Goal: Transaction & Acquisition: Purchase product/service

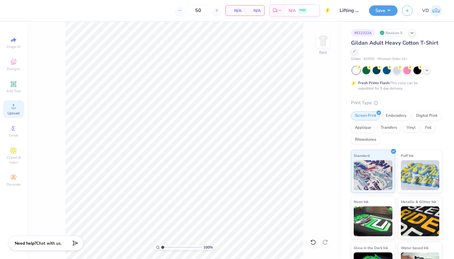
click at [13, 106] on icon at bounding box center [13, 106] width 7 height 7
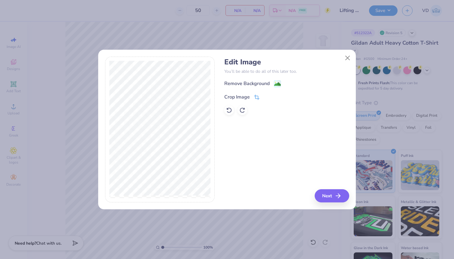
click at [257, 99] on icon at bounding box center [257, 97] width 4 height 4
click at [264, 98] on button at bounding box center [266, 96] width 6 height 6
click at [274, 83] on image at bounding box center [277, 85] width 7 height 7
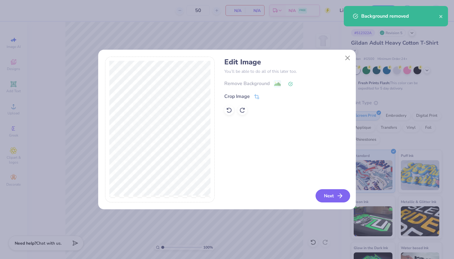
click at [336, 195] on button "Next" at bounding box center [332, 196] width 34 height 13
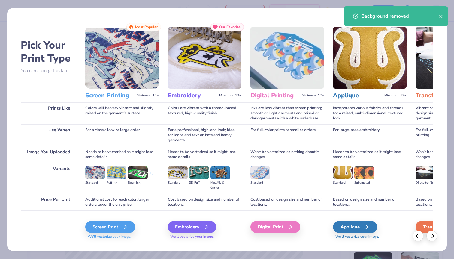
click at [119, 221] on div "Screen Print We'll vectorize your image." at bounding box center [121, 227] width 73 height 32
click at [119, 223] on div "Screen Print" at bounding box center [111, 227] width 50 height 12
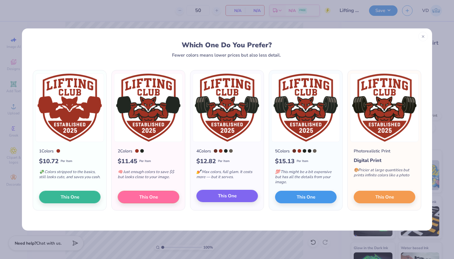
click at [209, 199] on button "This One" at bounding box center [226, 196] width 61 height 13
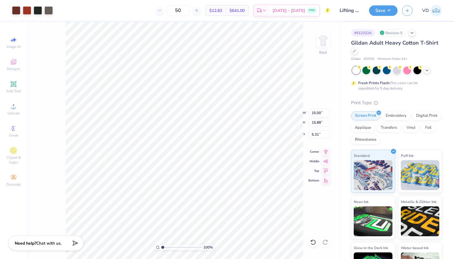
type input "4.65"
type input "4.92"
type input "2.54"
type input "4.26"
type input "4.51"
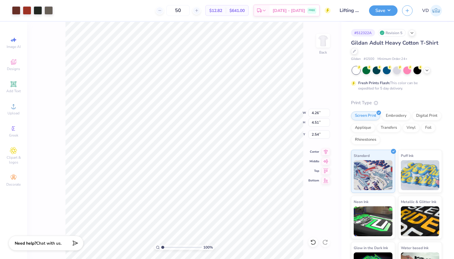
type input "2.29"
type input "3.81"
type input "4.03"
click at [387, 10] on button "Save" at bounding box center [383, 9] width 28 height 10
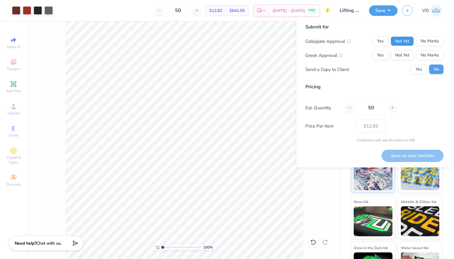
click at [397, 42] on button "Not Yet" at bounding box center [401, 42] width 23 height 10
click at [397, 55] on button "Not Yet" at bounding box center [401, 56] width 23 height 10
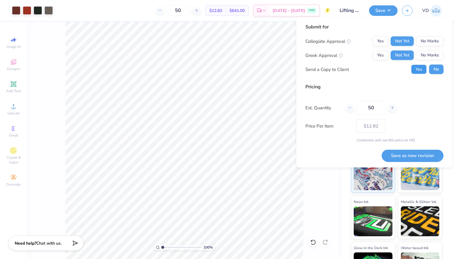
click at [422, 70] on button "Yes" at bounding box center [419, 70] width 16 height 10
click at [400, 157] on button "Save as new revision" at bounding box center [412, 156] width 62 height 12
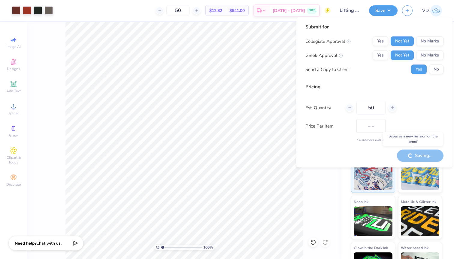
type input "$12.82"
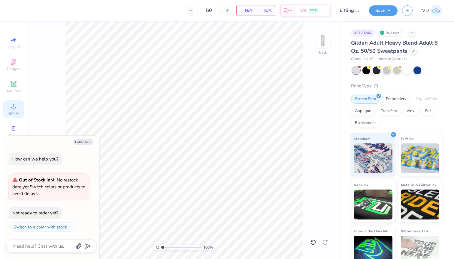
click at [10, 109] on div "Upload" at bounding box center [13, 109] width 21 height 18
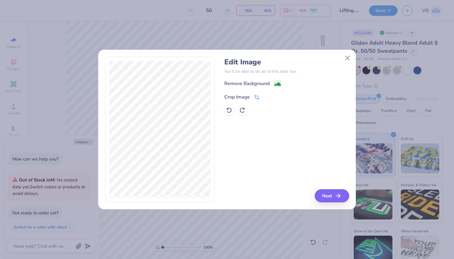
click at [255, 97] on icon at bounding box center [256, 97] width 5 height 5
click at [268, 97] on icon at bounding box center [267, 97] width 4 height 4
click at [277, 84] on image at bounding box center [277, 85] width 7 height 7
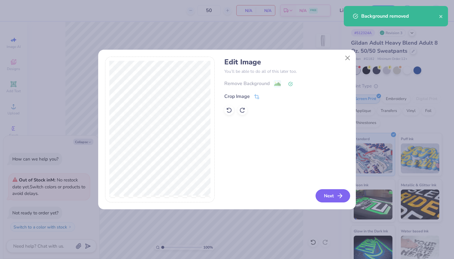
click at [327, 195] on button "Next" at bounding box center [332, 196] width 34 height 13
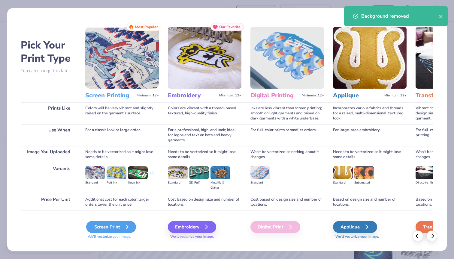
click at [118, 226] on div "Screen Print" at bounding box center [111, 227] width 50 height 12
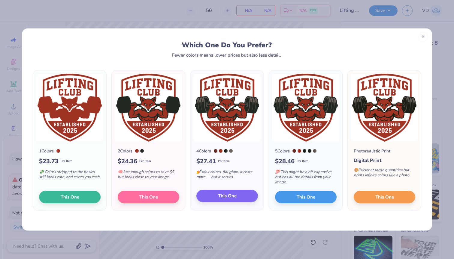
click at [213, 200] on button "This One" at bounding box center [226, 196] width 61 height 13
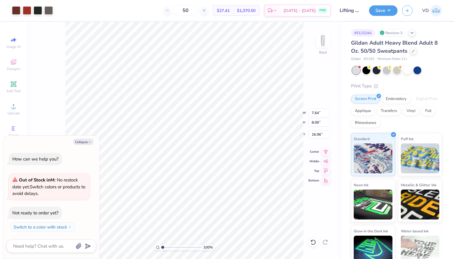
type textarea "x"
type input "2.23"
type input "2.36"
type input "22.68"
type textarea "x"
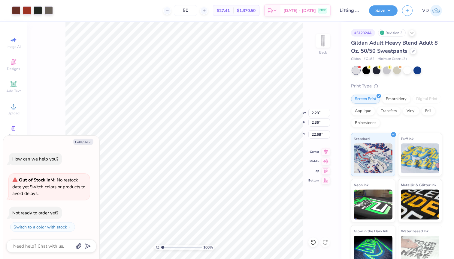
type input "3.08"
type input "3.26"
type input "21.78"
type textarea "x"
type input "2.50"
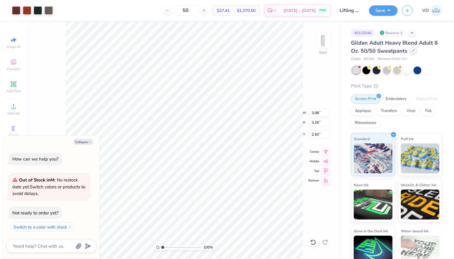
click at [413, 52] on icon at bounding box center [412, 50] width 3 height 3
type textarea "x"
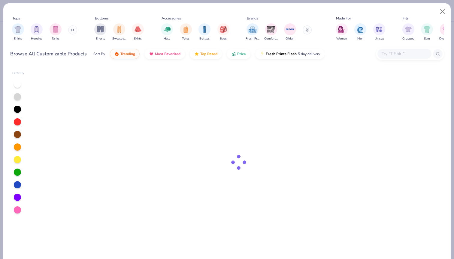
click at [410, 51] on input "text" at bounding box center [404, 53] width 46 height 7
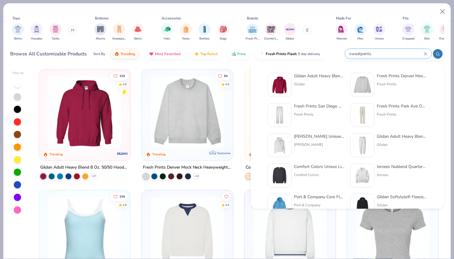
type input "sweatpants"
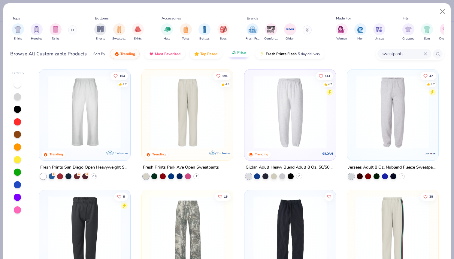
click at [241, 55] on span "Price" at bounding box center [241, 52] width 9 height 5
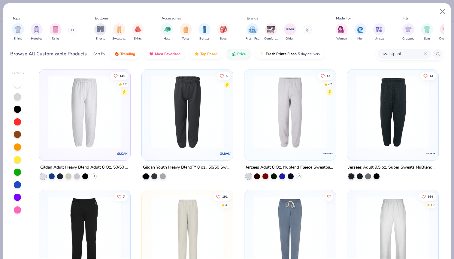
click at [106, 124] on img at bounding box center [84, 112] width 79 height 73
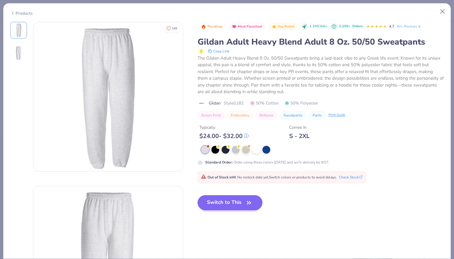
click at [220, 202] on button "Switch to This" at bounding box center [229, 203] width 65 height 15
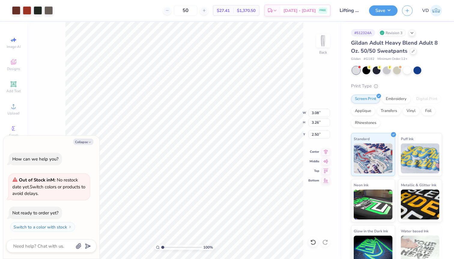
type textarea "x"
type input "2.08"
type textarea "x"
type input "2.56"
type textarea "x"
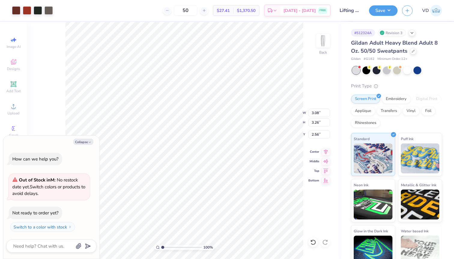
type input "3.27"
type input "2.55"
type textarea "x"
type input "2.85"
click at [303, 56] on div "100 % Back W 3.08 3.08 " H 3.27 3.27 " Y 2.85 2.85 " Center Middle Top Bottom" at bounding box center [184, 141] width 314 height 238
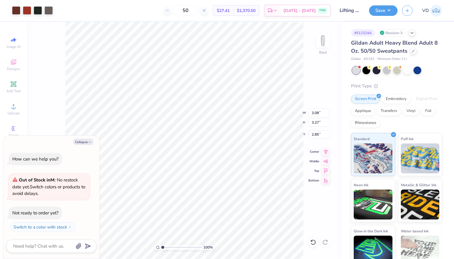
type textarea "x"
type input "2.79"
click at [373, 14] on button "Save" at bounding box center [383, 9] width 28 height 10
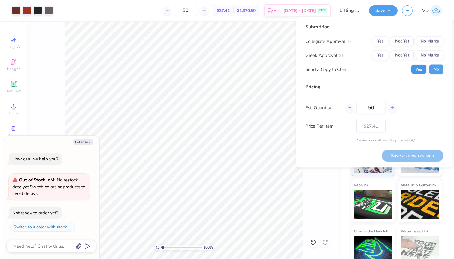
click at [420, 69] on button "Yes" at bounding box center [419, 70] width 16 height 10
type textarea "x"
click at [405, 51] on button "Not Yet" at bounding box center [401, 56] width 23 height 10
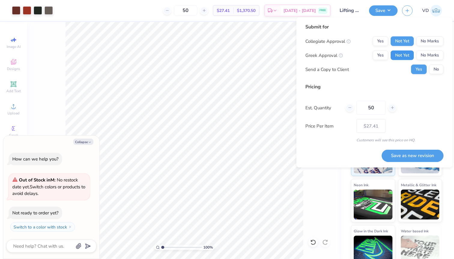
click at [404, 56] on button "Not Yet" at bounding box center [401, 56] width 23 height 10
click at [388, 153] on button "Save as new revision" at bounding box center [412, 156] width 62 height 12
type input "$27.41"
type textarea "x"
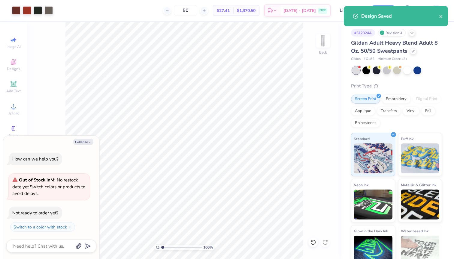
click at [171, 1] on div "50 $27.41 Per Item $1,370.50 Total Est. Delivery Sep 15 - 18 FREE" at bounding box center [193, 10] width 273 height 21
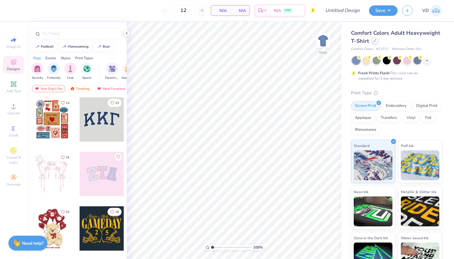
click at [375, 41] on icon at bounding box center [374, 40] width 3 height 3
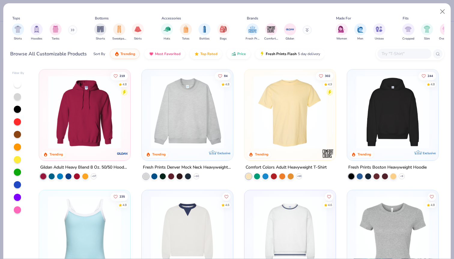
click at [391, 52] on input "text" at bounding box center [404, 53] width 46 height 7
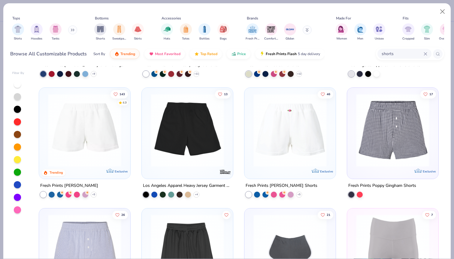
scroll to position [103, 0]
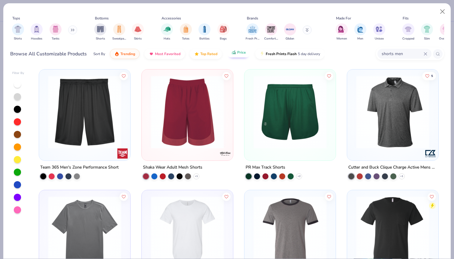
click at [241, 53] on span "Price" at bounding box center [241, 52] width 9 height 5
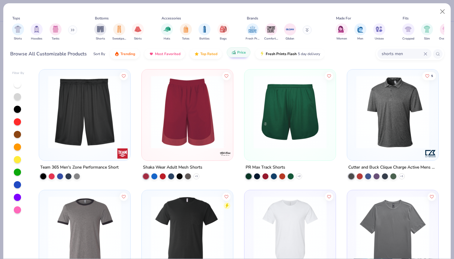
click at [240, 54] on span "Price" at bounding box center [241, 52] width 9 height 5
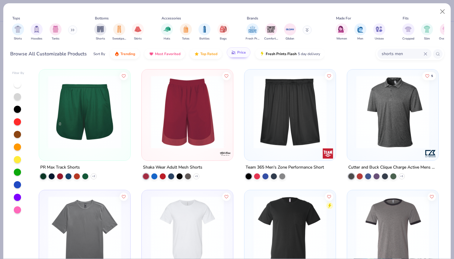
click at [240, 54] on span "Price" at bounding box center [241, 52] width 9 height 5
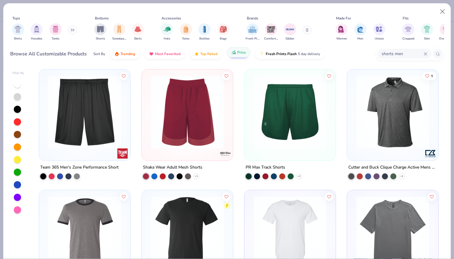
click at [240, 54] on span "Price" at bounding box center [241, 52] width 9 height 5
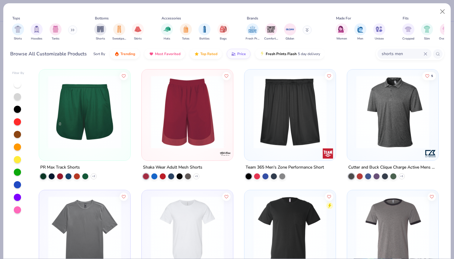
scroll to position [0, 0]
click at [102, 118] on img at bounding box center [84, 112] width 79 height 73
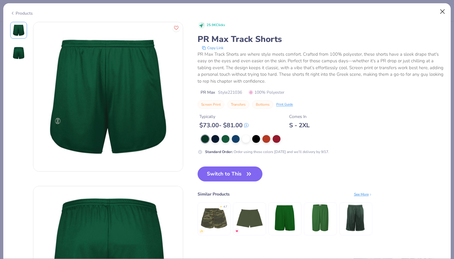
click at [441, 12] on button "Close" at bounding box center [441, 11] width 11 height 11
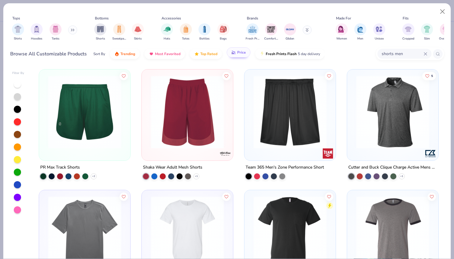
click at [235, 54] on button "Price" at bounding box center [238, 52] width 24 height 10
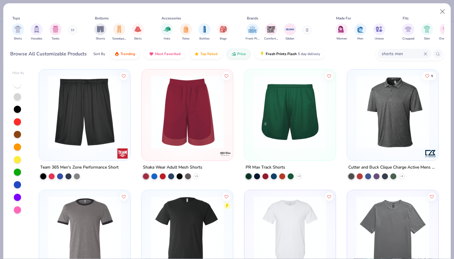
click at [79, 136] on img at bounding box center [84, 112] width 79 height 73
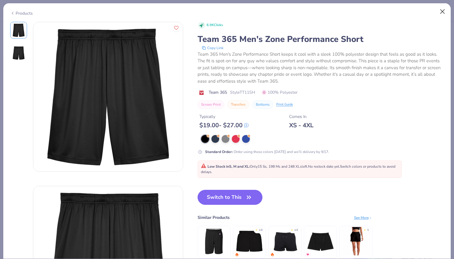
click at [440, 11] on button "Close" at bounding box center [441, 11] width 11 height 11
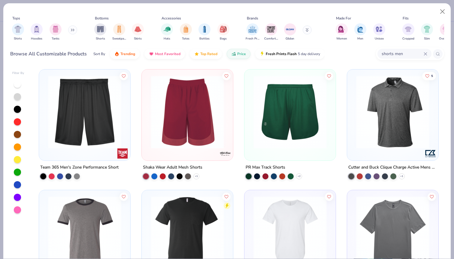
click at [404, 51] on input "shorts men" at bounding box center [402, 53] width 43 height 7
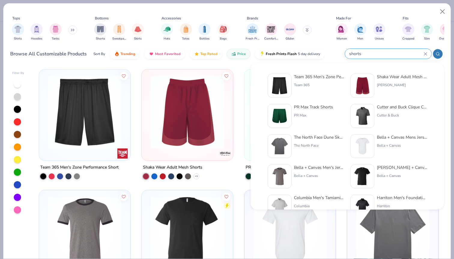
type input "shorts"
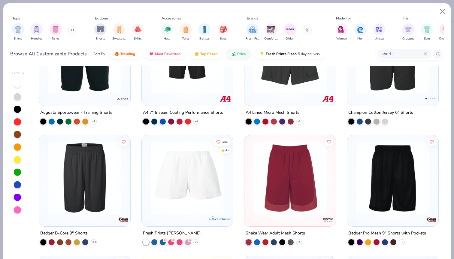
scroll to position [13, 0]
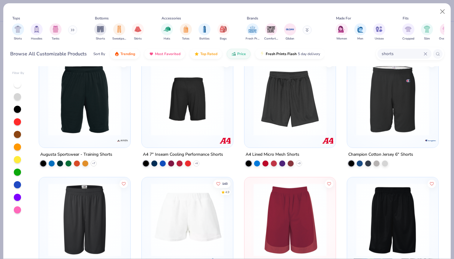
click at [284, 110] on img at bounding box center [289, 99] width 79 height 73
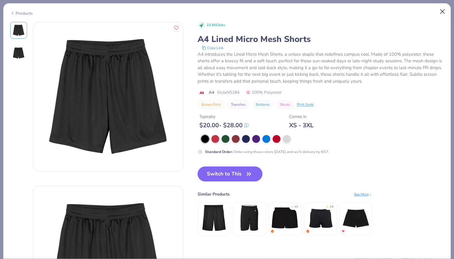
click at [442, 11] on button "Close" at bounding box center [441, 11] width 11 height 11
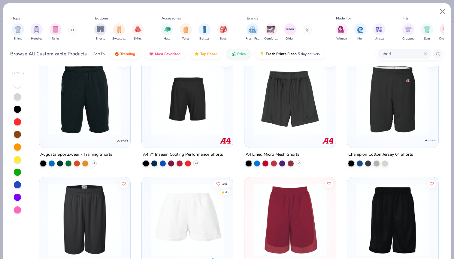
click at [106, 119] on img at bounding box center [84, 99] width 79 height 73
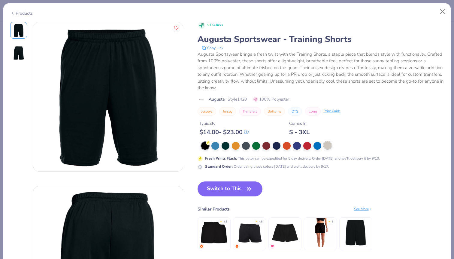
click at [326, 147] on div at bounding box center [327, 146] width 8 height 8
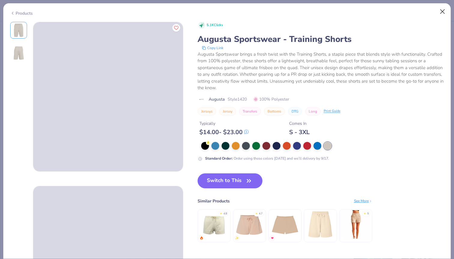
click at [442, 13] on button "Close" at bounding box center [441, 11] width 11 height 11
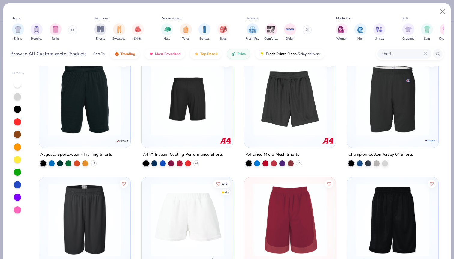
click at [212, 116] on img at bounding box center [187, 99] width 79 height 73
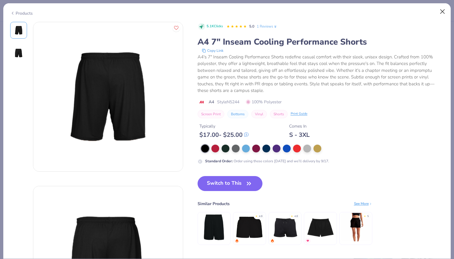
click at [439, 13] on button "Close" at bounding box center [441, 11] width 11 height 11
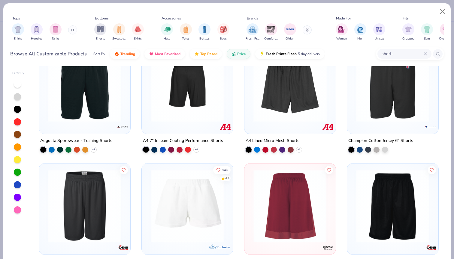
scroll to position [18, 0]
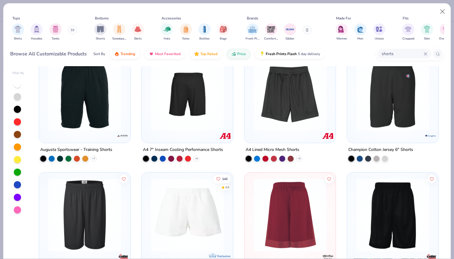
click at [69, 108] on img at bounding box center [84, 94] width 79 height 73
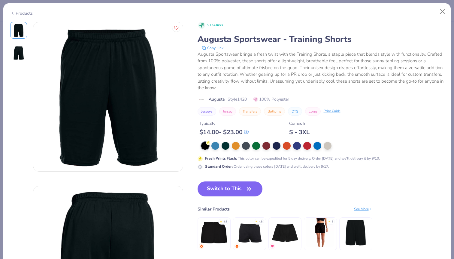
click at [448, 13] on div "Products" at bounding box center [226, 11] width 447 height 16
click at [441, 12] on button "Close" at bounding box center [441, 11] width 11 height 11
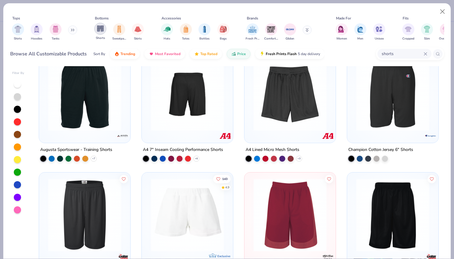
click at [103, 32] on img "filter for Shorts" at bounding box center [100, 28] width 7 height 7
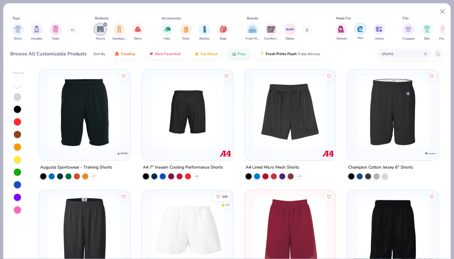
click at [359, 31] on img "filter for Men" at bounding box center [360, 28] width 7 height 7
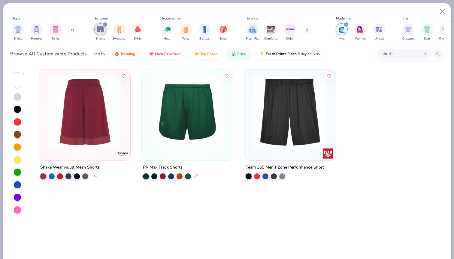
click at [102, 138] on img at bounding box center [84, 112] width 79 height 73
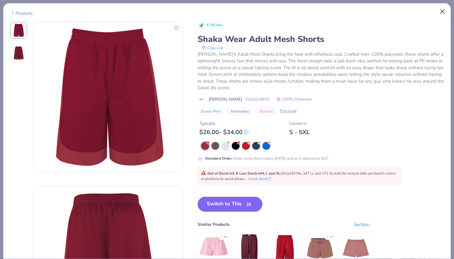
click at [443, 11] on button "Close" at bounding box center [441, 11] width 11 height 11
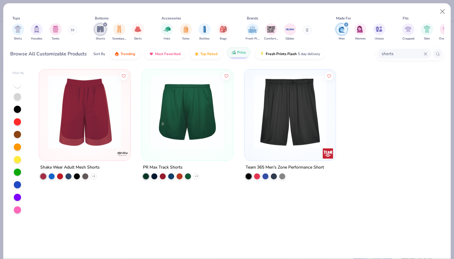
click at [240, 56] on button "Price" at bounding box center [238, 52] width 24 height 10
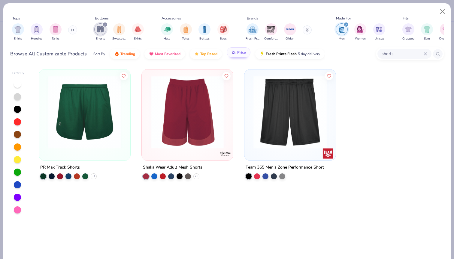
click at [240, 56] on button "Price" at bounding box center [238, 52] width 24 height 10
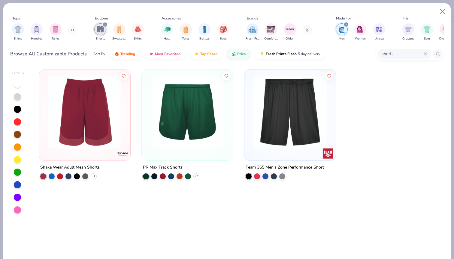
click at [426, 54] on icon at bounding box center [425, 54] width 4 height 4
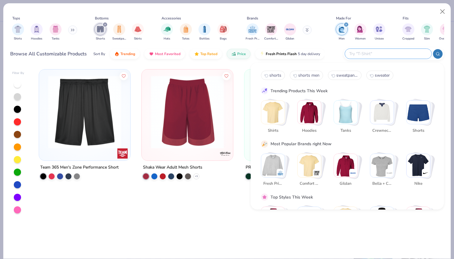
click at [190, 195] on div "Team 365 Men's Zone Performance Short Shaka Wear Adult Mesh Shorts + 1 PR Max T…" at bounding box center [238, 162] width 410 height 193
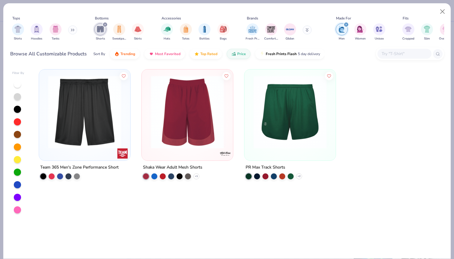
click at [269, 132] on img at bounding box center [289, 112] width 79 height 73
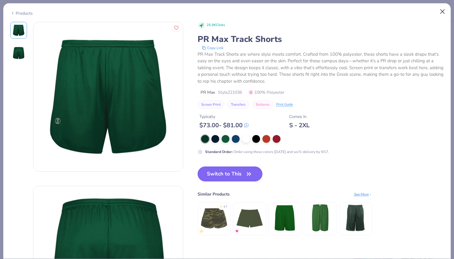
click at [442, 12] on button "Close" at bounding box center [441, 11] width 11 height 11
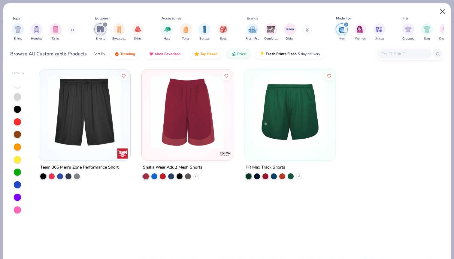
click at [442, 12] on button "Close" at bounding box center [441, 11] width 11 height 11
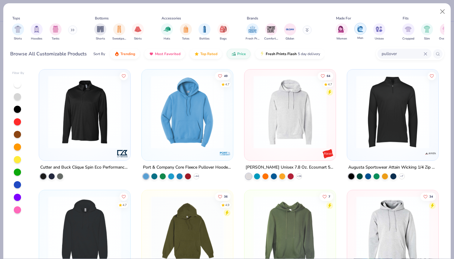
click at [358, 31] on img "filter for Men" at bounding box center [360, 28] width 7 height 7
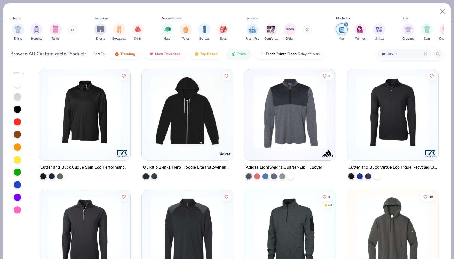
click at [215, 135] on img at bounding box center [187, 112] width 79 height 73
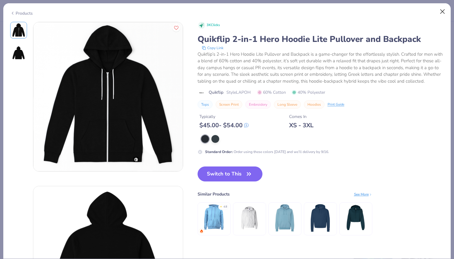
click at [442, 11] on button "Close" at bounding box center [441, 11] width 11 height 11
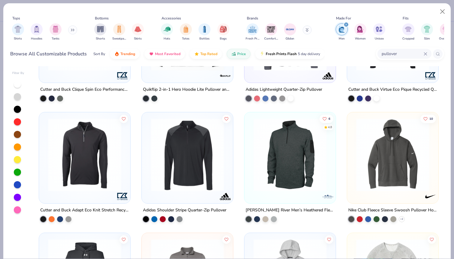
scroll to position [79, 0]
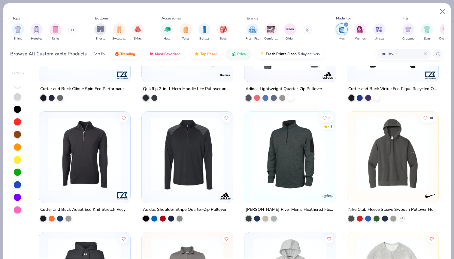
click at [425, 51] on div "pullover" at bounding box center [404, 54] width 54 height 10
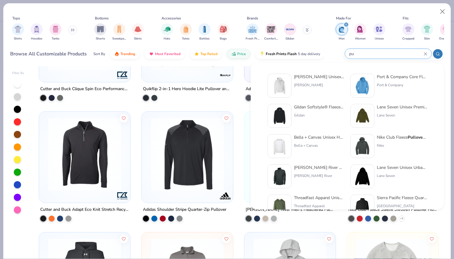
type input "p"
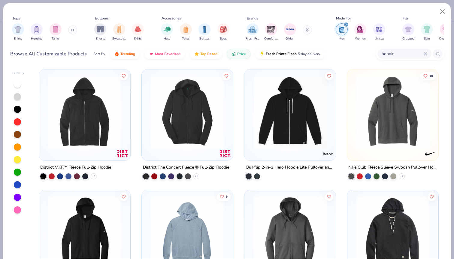
scroll to position [0, 0]
click at [187, 126] on img at bounding box center [187, 112] width 79 height 73
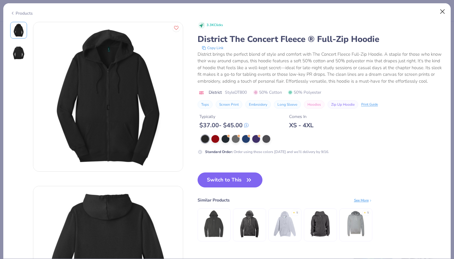
click at [444, 10] on button "Close" at bounding box center [441, 11] width 11 height 11
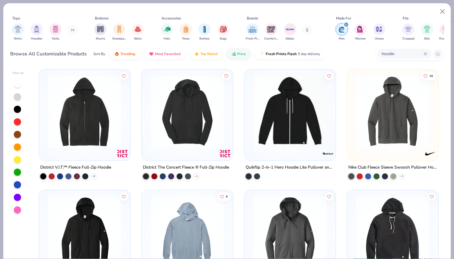
click at [397, 112] on img at bounding box center [392, 112] width 79 height 73
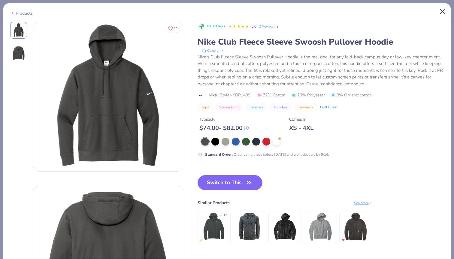
click at [442, 11] on button "Close" at bounding box center [441, 11] width 11 height 11
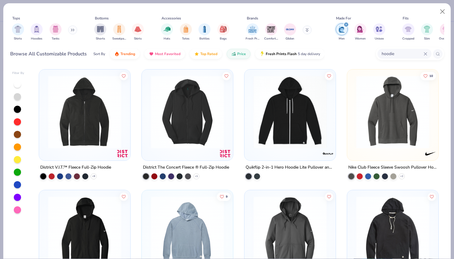
click at [113, 212] on img at bounding box center [84, 232] width 79 height 73
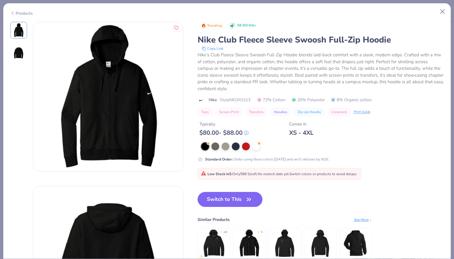
click at [448, 7] on div "Products" at bounding box center [226, 11] width 447 height 16
click at [447, 7] on button "Close" at bounding box center [441, 11] width 11 height 11
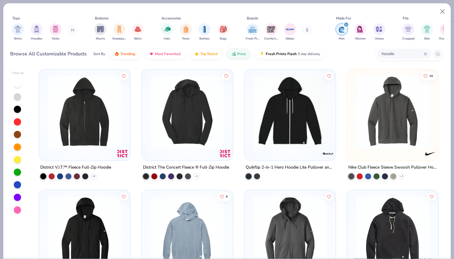
click at [398, 52] on input "hoodie" at bounding box center [402, 53] width 43 height 7
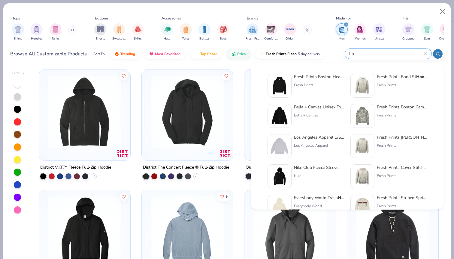
type input "h"
type input "sweatshirt"
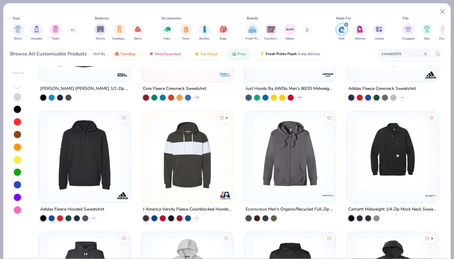
scroll to position [80, 0]
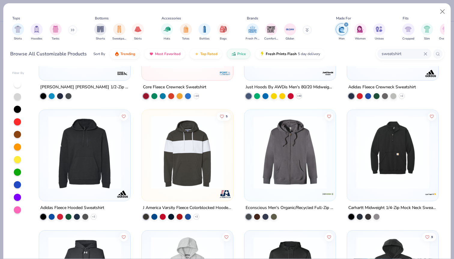
click at [89, 155] on img at bounding box center [84, 152] width 79 height 73
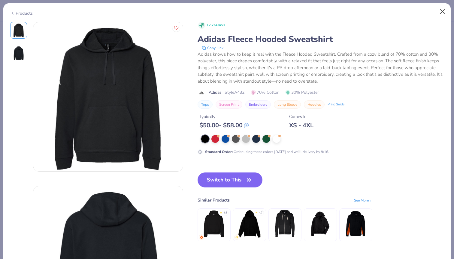
click at [442, 12] on button "Close" at bounding box center [441, 11] width 11 height 11
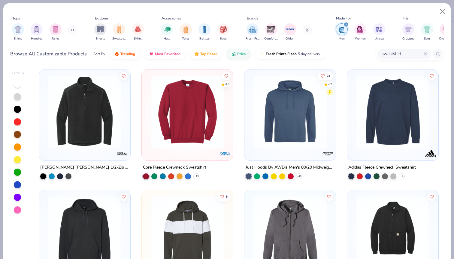
click at [288, 143] on img at bounding box center [289, 112] width 79 height 73
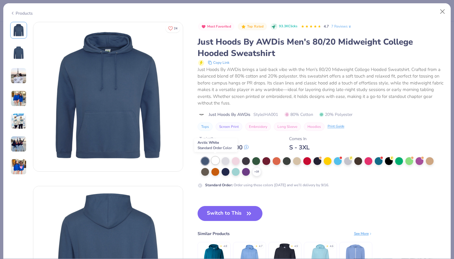
click at [216, 159] on div at bounding box center [215, 161] width 8 height 8
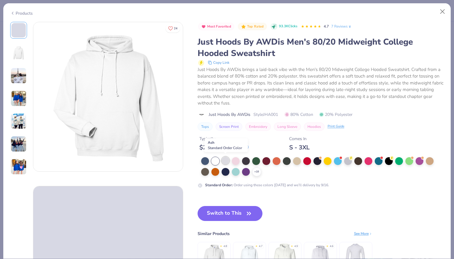
click at [226, 160] on div at bounding box center [225, 161] width 8 height 8
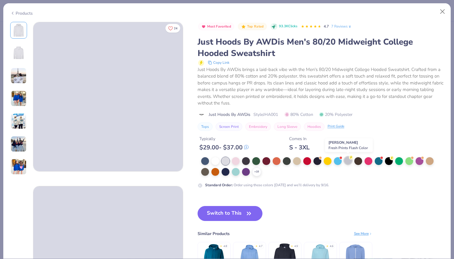
click at [349, 159] on icon at bounding box center [351, 158] width 4 height 4
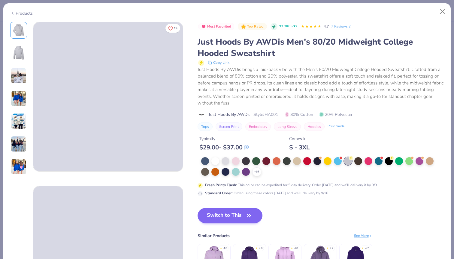
click at [225, 216] on button "Switch to This" at bounding box center [229, 215] width 65 height 15
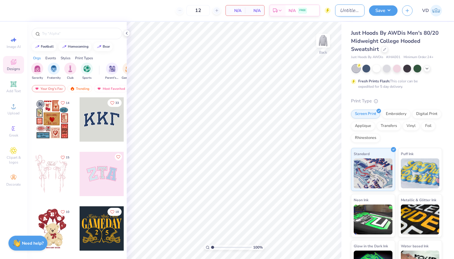
click at [335, 11] on input "Design Title" at bounding box center [349, 10] width 29 height 12
type input "Lifting Club Hoodies"
click at [12, 113] on span "Upload" at bounding box center [13, 113] width 12 height 5
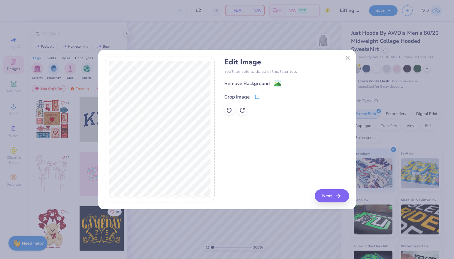
click at [255, 96] on icon at bounding box center [256, 97] width 5 height 5
click at [265, 95] on icon at bounding box center [267, 97] width 4 height 4
click at [279, 83] on image at bounding box center [277, 85] width 7 height 7
click at [333, 197] on div "Edit Image You’ll be able to do all of this later too. Remove Background Crop I…" at bounding box center [286, 130] width 124 height 146
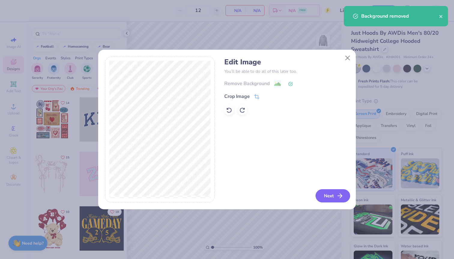
click at [332, 193] on button "Next" at bounding box center [332, 196] width 34 height 13
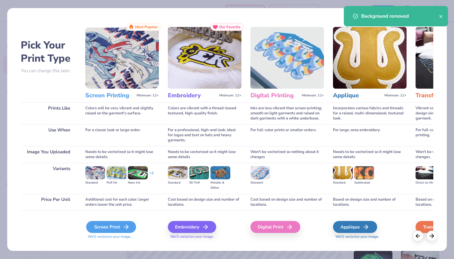
click at [127, 225] on icon at bounding box center [125, 227] width 7 height 7
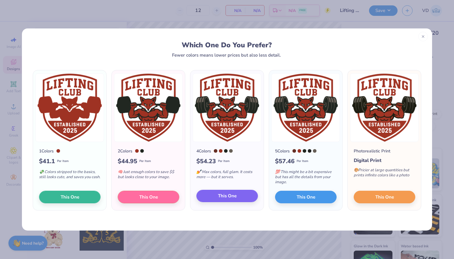
click at [206, 199] on button "This One" at bounding box center [226, 196] width 61 height 13
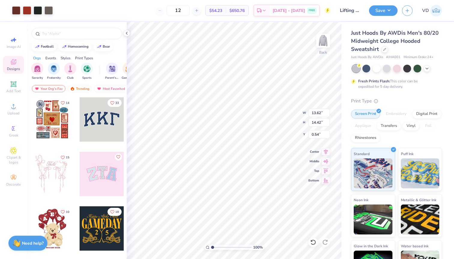
type input "5.94"
type input "6.29"
type input "8.67"
type input "4.81"
type input "5.09"
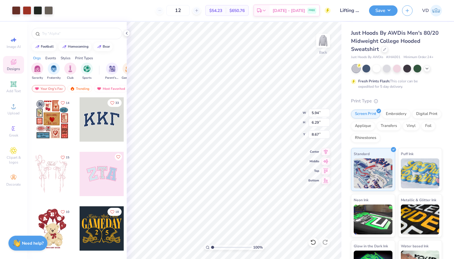
type input "9.87"
type input "4.11"
type input "4.35"
type input "2.69"
type input "3.96"
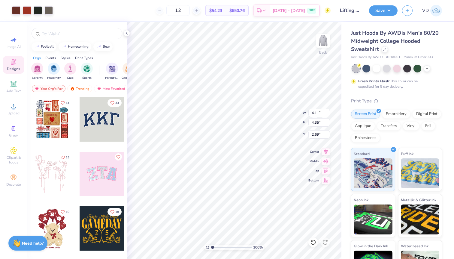
type input "4.20"
type input "3.00"
click at [386, 9] on button "Save" at bounding box center [383, 9] width 28 height 10
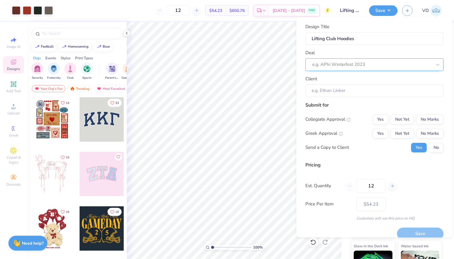
click at [343, 63] on div "e.g. APhi Winterfest 2023" at bounding box center [371, 64] width 119 height 7
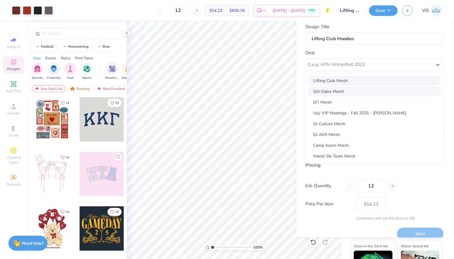
click at [344, 78] on div "Lifting Club Merch" at bounding box center [373, 81] width 133 height 10
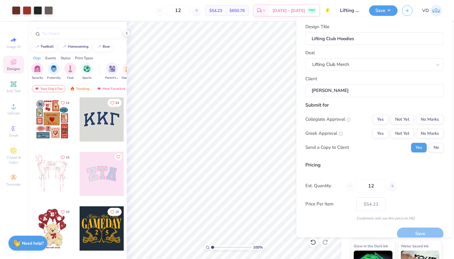
type input "[PERSON_NAME]"
type input "$54.23"
click at [401, 118] on button "Not Yet" at bounding box center [401, 120] width 23 height 10
click at [399, 133] on button "Not Yet" at bounding box center [401, 134] width 23 height 10
click at [392, 187] on icon at bounding box center [392, 186] width 4 height 4
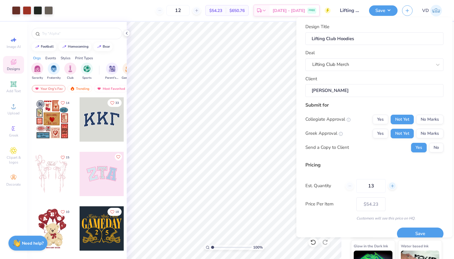
click at [392, 187] on icon at bounding box center [392, 186] width 4 height 4
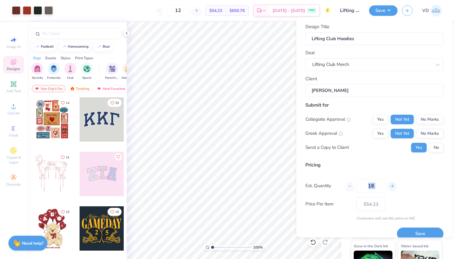
click at [392, 187] on icon at bounding box center [392, 186] width 4 height 4
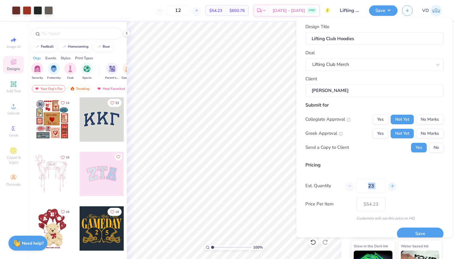
click at [392, 187] on icon at bounding box center [392, 186] width 4 height 4
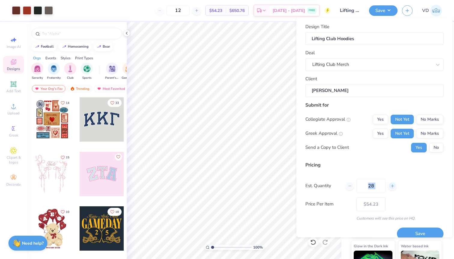
click at [392, 187] on icon at bounding box center [392, 186] width 4 height 4
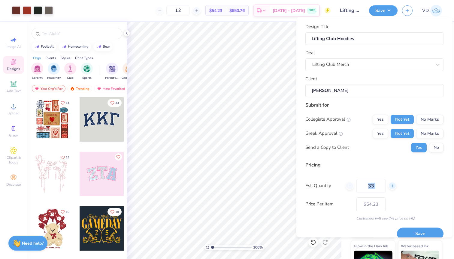
click at [392, 187] on icon at bounding box center [392, 186] width 4 height 4
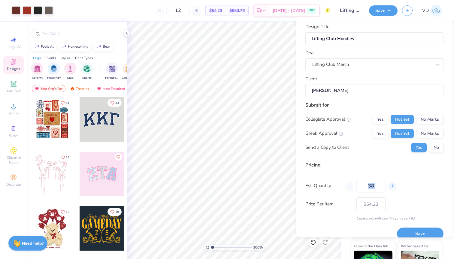
click at [392, 187] on icon at bounding box center [392, 186] width 4 height 4
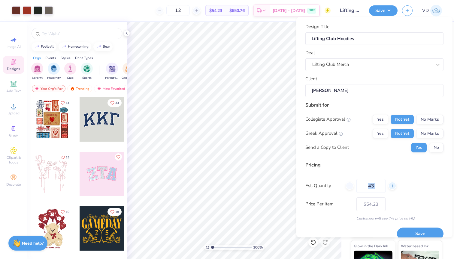
click at [392, 187] on icon at bounding box center [392, 186] width 4 height 4
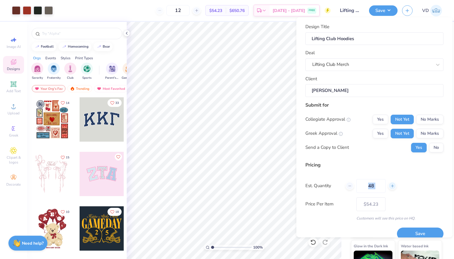
click at [392, 187] on icon at bounding box center [392, 186] width 4 height 4
type input "50"
click at [415, 181] on div "Est. Quantity 50" at bounding box center [374, 186] width 138 height 14
type input "50"
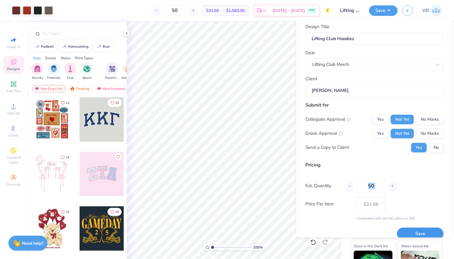
click at [424, 231] on button "Save" at bounding box center [420, 234] width 46 height 12
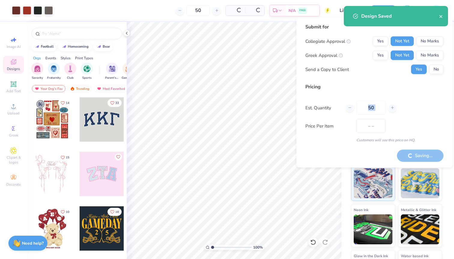
type input "$31.66"
